Goal: Register for event/course

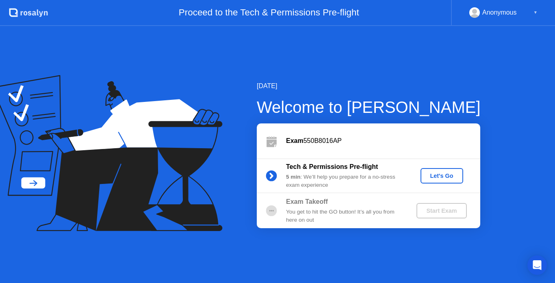
click at [436, 173] on div "Let's Go" at bounding box center [441, 176] width 36 height 6
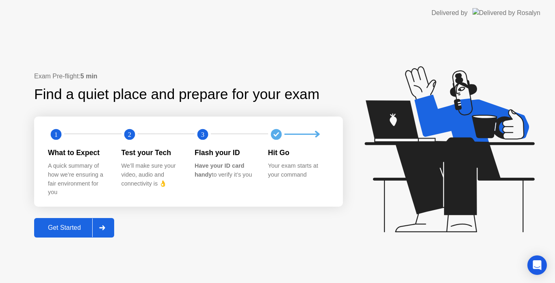
click at [74, 229] on div "Get Started" at bounding box center [65, 227] width 56 height 7
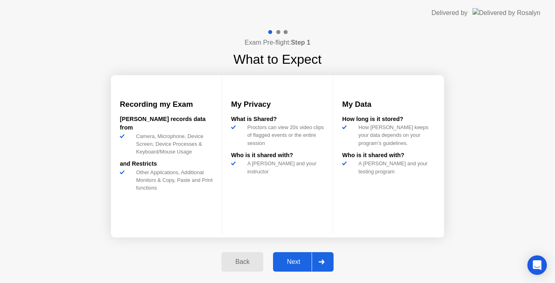
click at [307, 260] on div "Next" at bounding box center [293, 261] width 36 height 7
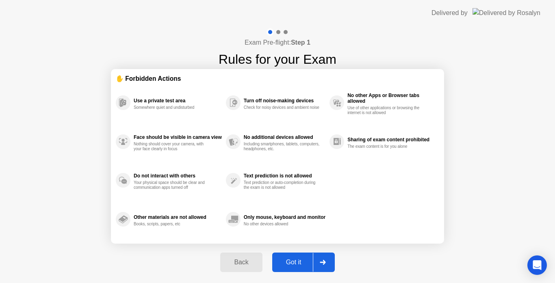
click at [323, 262] on icon at bounding box center [323, 262] width 6 height 5
select select "**********"
select select "*******"
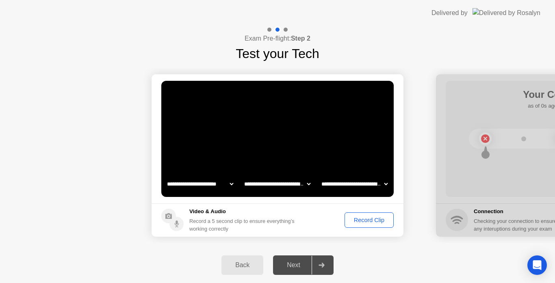
click at [364, 221] on div "Record Clip" at bounding box center [368, 220] width 43 height 6
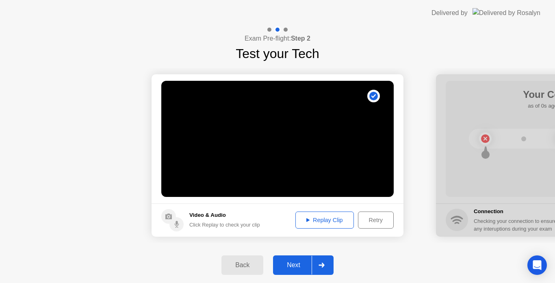
click at [317, 220] on div "Replay Clip" at bounding box center [324, 220] width 53 height 6
click at [326, 264] on div at bounding box center [320, 265] width 19 height 19
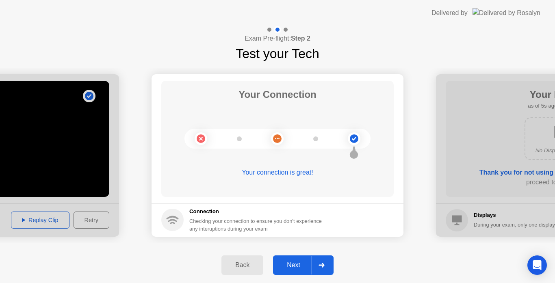
click at [326, 262] on div at bounding box center [320, 265] width 19 height 19
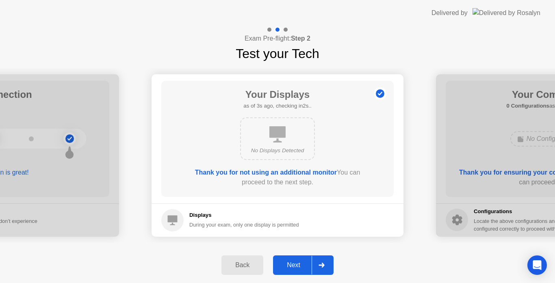
click at [326, 262] on div at bounding box center [320, 265] width 19 height 19
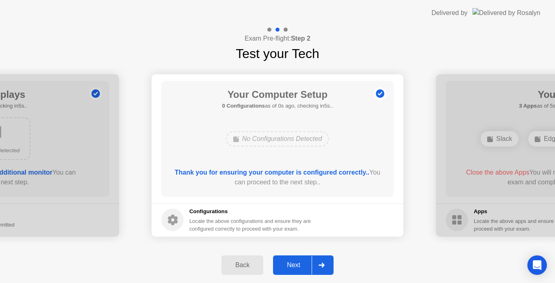
click at [327, 262] on div at bounding box center [320, 265] width 19 height 19
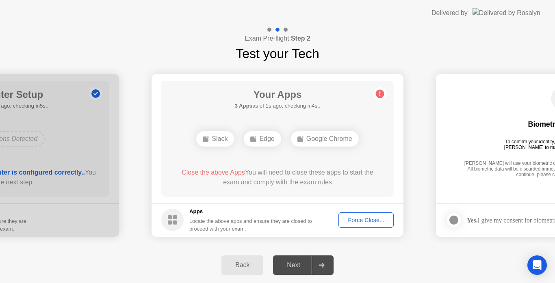
click at [366, 223] on div "Force Close..." at bounding box center [366, 220] width 50 height 6
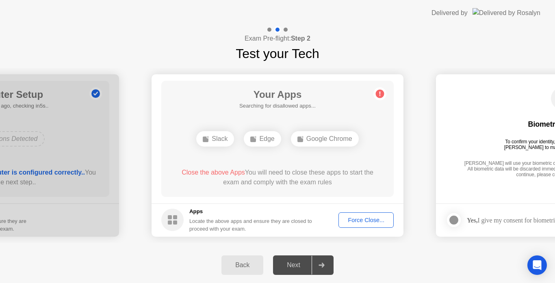
click at [359, 219] on div "Force Close..." at bounding box center [366, 220] width 50 height 6
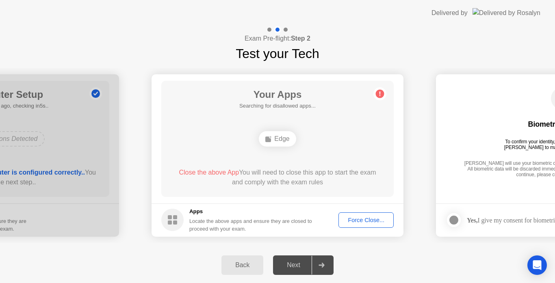
click at [372, 215] on button "Force Close..." at bounding box center [365, 219] width 55 height 15
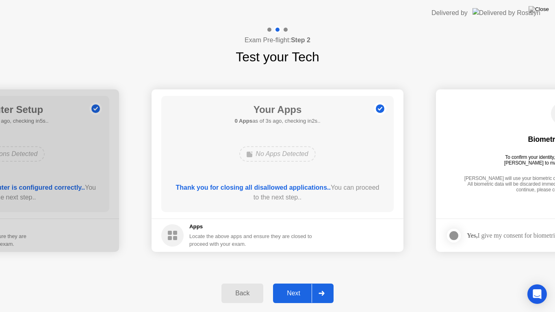
click at [322, 283] on div at bounding box center [320, 293] width 19 height 19
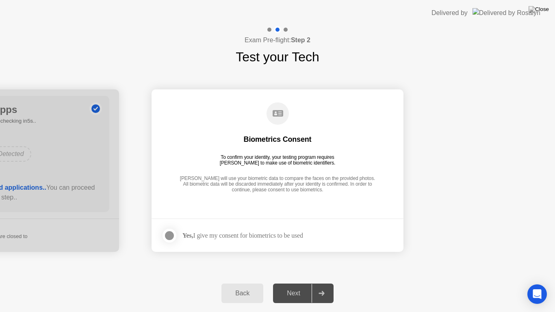
click at [322, 283] on div at bounding box center [320, 293] width 19 height 19
click at [173, 235] on div at bounding box center [169, 236] width 10 height 10
click at [329, 283] on div at bounding box center [320, 293] width 19 height 19
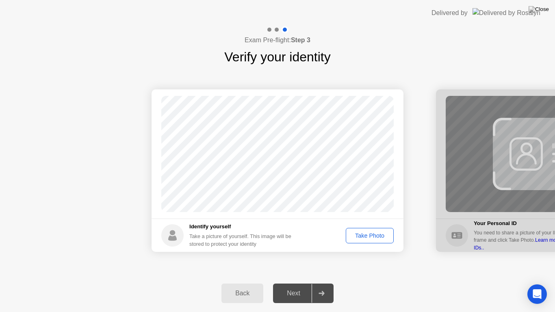
click at [362, 238] on div "Take Photo" at bounding box center [369, 235] width 42 height 6
click at [326, 283] on div at bounding box center [320, 293] width 19 height 19
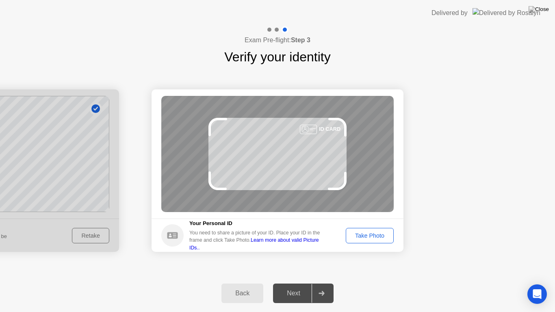
click at [374, 235] on div "Take Photo" at bounding box center [369, 235] width 42 height 6
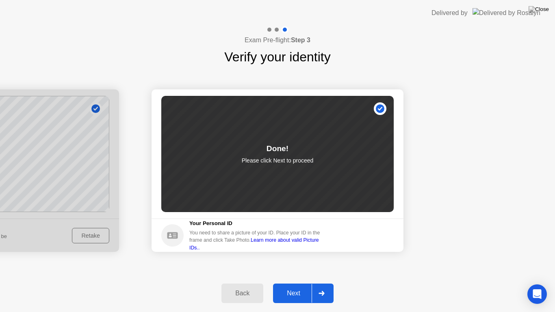
click at [321, 283] on icon at bounding box center [321, 293] width 6 height 5
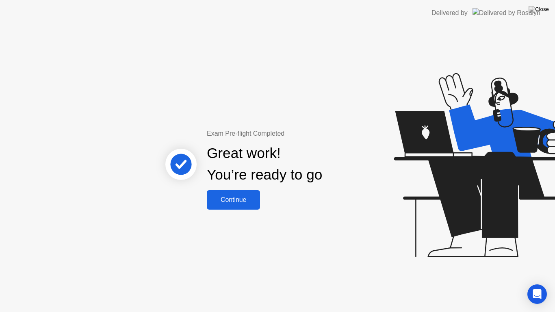
click at [240, 197] on div "Continue" at bounding box center [233, 199] width 48 height 7
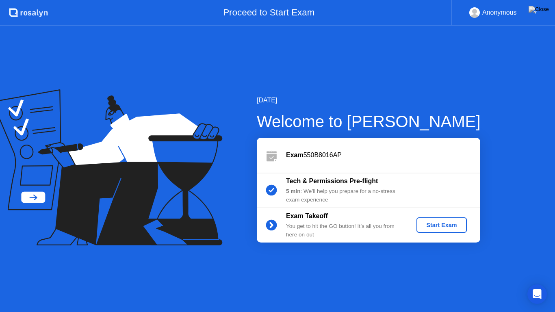
click at [445, 218] on button "Start Exam" at bounding box center [441, 224] width 50 height 15
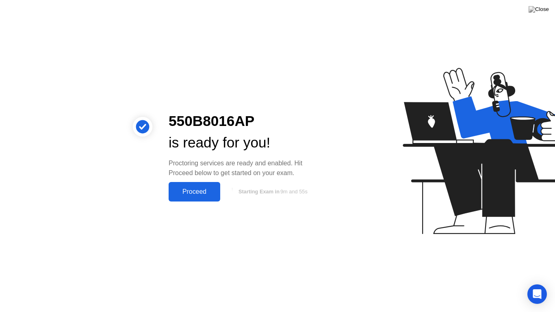
click at [210, 188] on div "Proceed" at bounding box center [194, 191] width 47 height 7
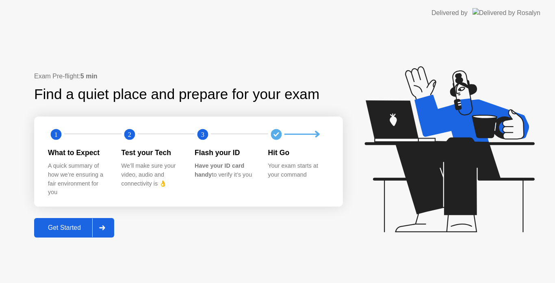
click at [112, 224] on div at bounding box center [101, 227] width 19 height 19
